Goal: Check status: Check status

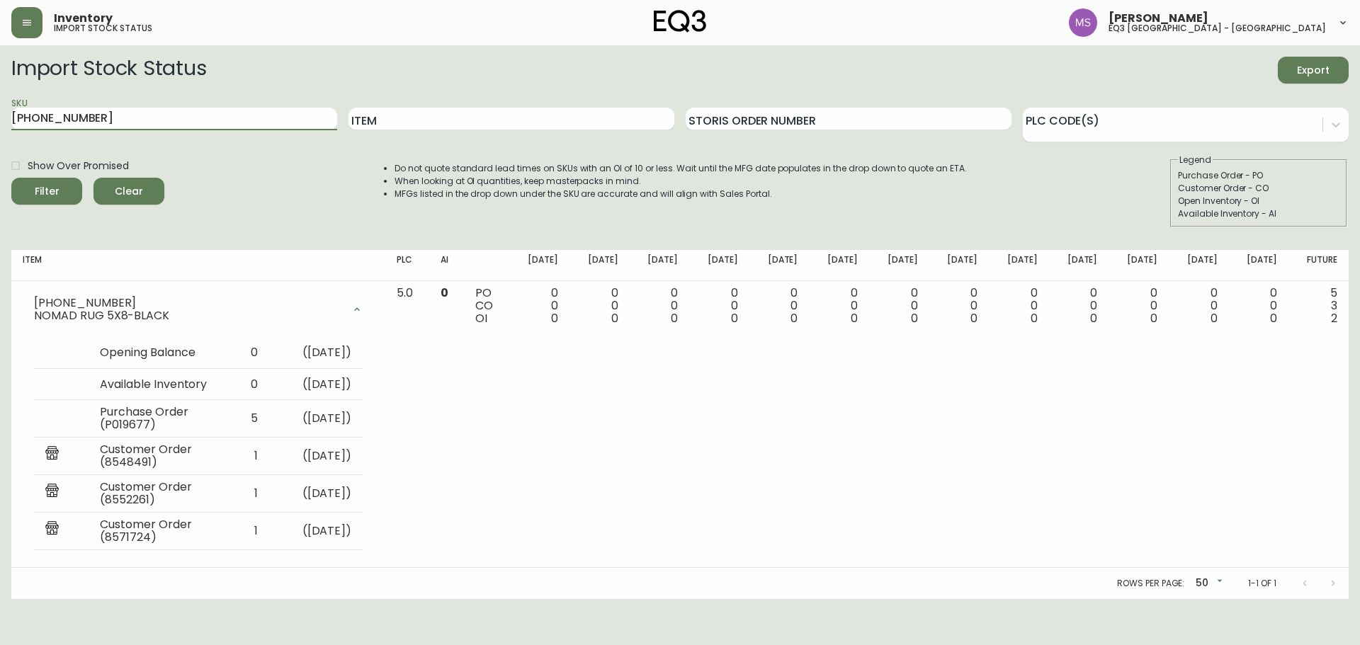
drag, startPoint x: 271, startPoint y: 117, endPoint x: 0, endPoint y: 133, distance: 271.8
click at [0, 133] on main "Import Stock Status Export SKU [PHONE_NUMBER] Item Storis Order Number PLC Code…" at bounding box center [680, 322] width 1360 height 554
paste input "020-134-13-B"
click at [11, 178] on button "Filter" at bounding box center [46, 191] width 71 height 27
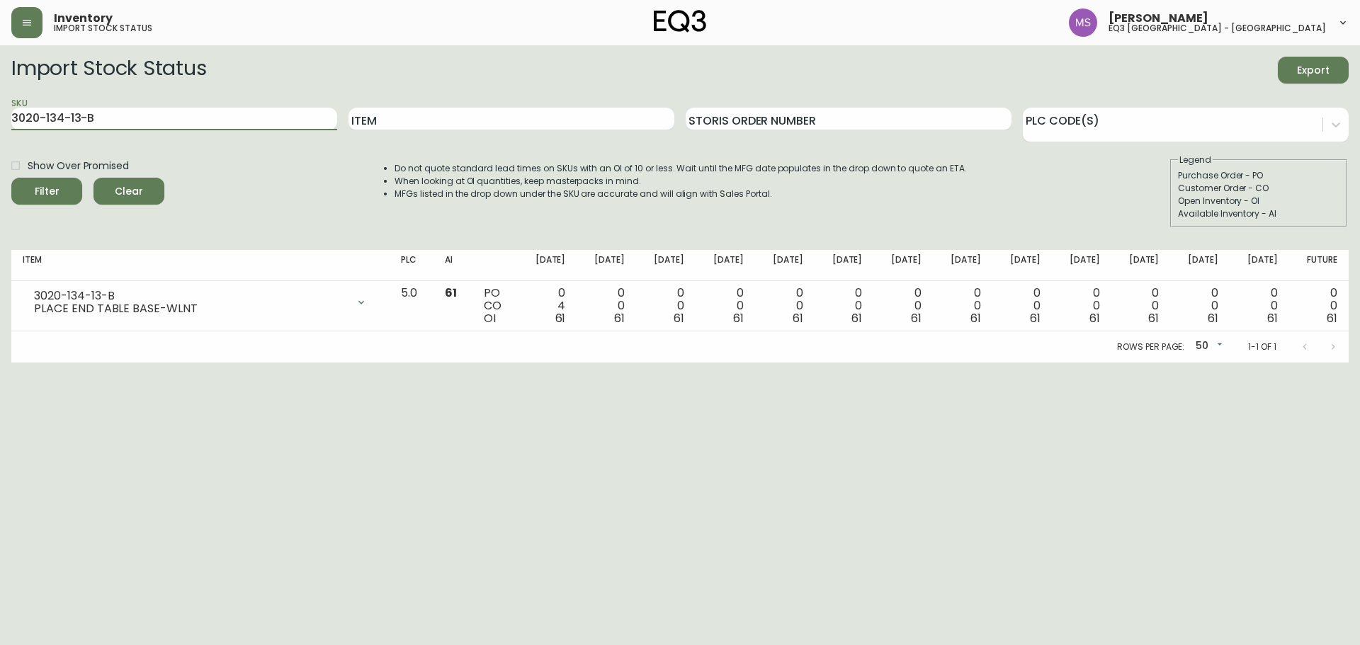
drag, startPoint x: 122, startPoint y: 123, endPoint x: 0, endPoint y: 114, distance: 122.1
click at [0, 114] on main "Import Stock Status Export SKU 3020-134-13-B Item Storis Order Number PLC Code(…" at bounding box center [680, 203] width 1360 height 317
paste input "6-0-A"
type input "3020-136-0-A"
click at [11, 178] on button "Filter" at bounding box center [46, 191] width 71 height 27
